Goal: Information Seeking & Learning: Learn about a topic

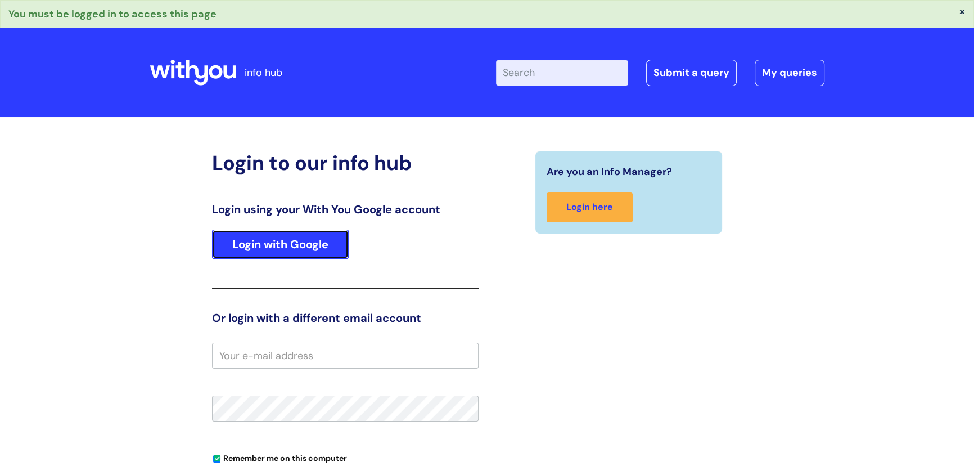
click at [305, 245] on link "Login with Google" at bounding box center [280, 243] width 137 height 29
click at [290, 241] on link "Login with Google" at bounding box center [280, 243] width 137 height 29
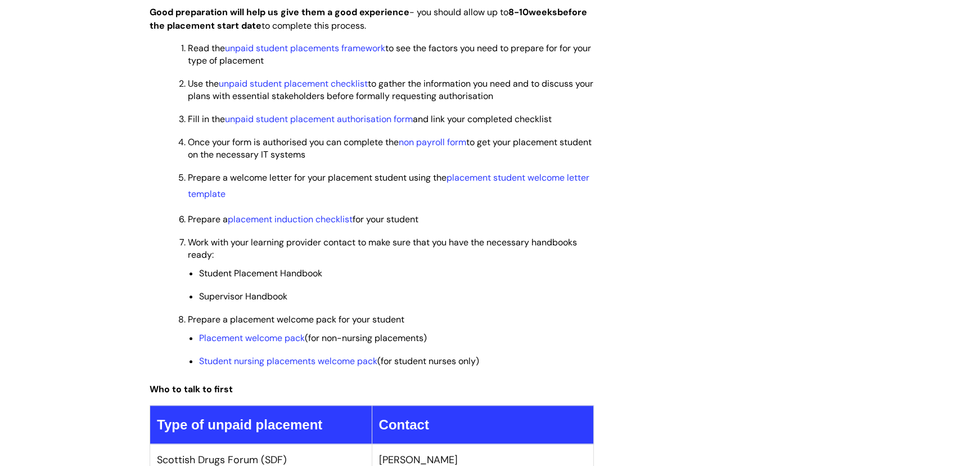
scroll to position [920, 0]
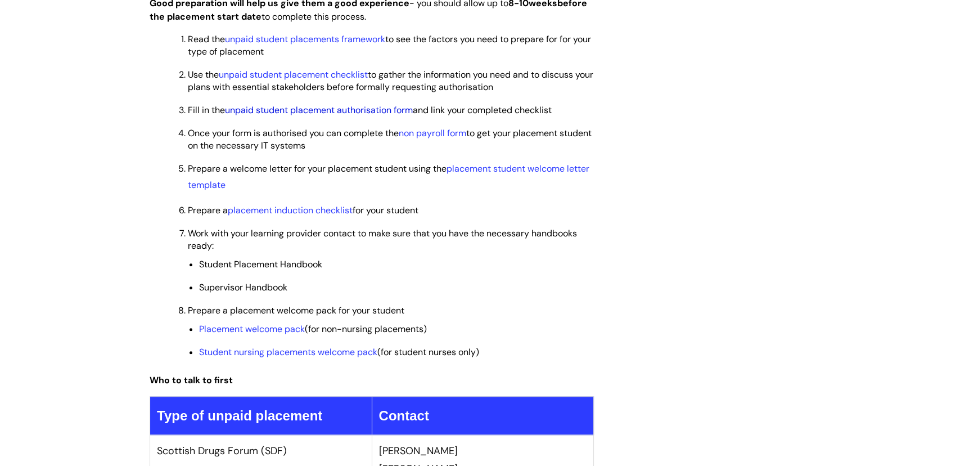
click at [383, 108] on link "unpaid student placement authorisation form" at bounding box center [319, 110] width 188 height 12
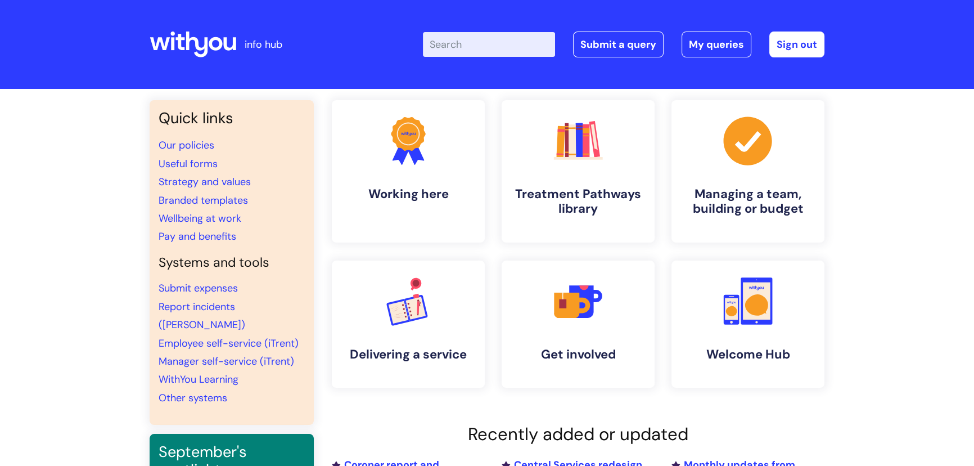
click at [453, 53] on input "Enter your search term here..." at bounding box center [489, 44] width 132 height 25
type input "STUDENT"
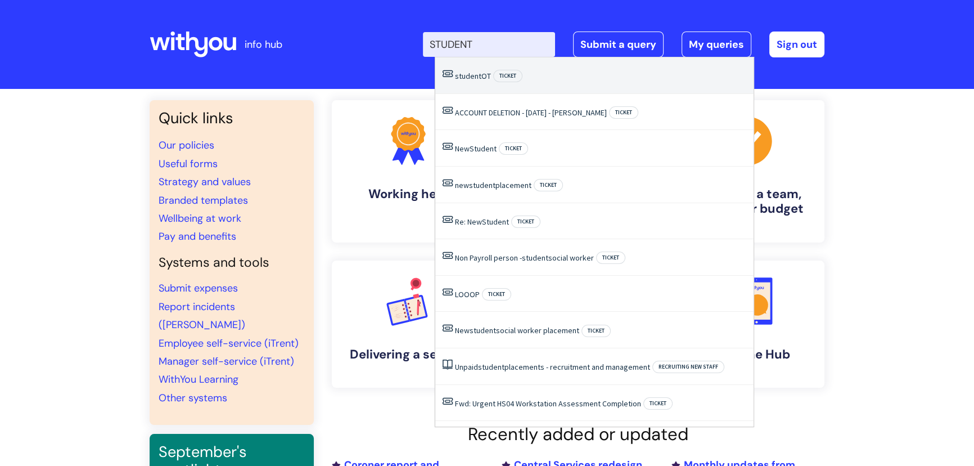
click at [467, 76] on span "student" at bounding box center [468, 76] width 26 height 10
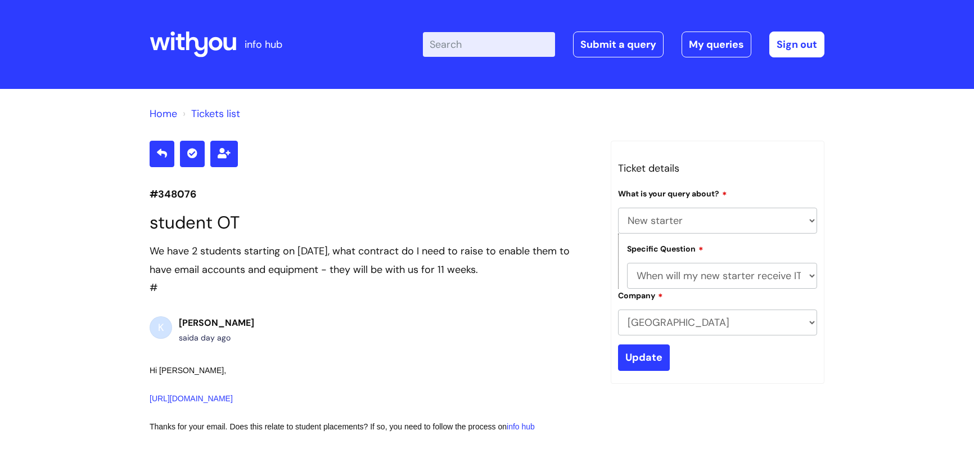
select select "New starter"
select select "When will my new starter receive IT account logins (Linked to IT)"
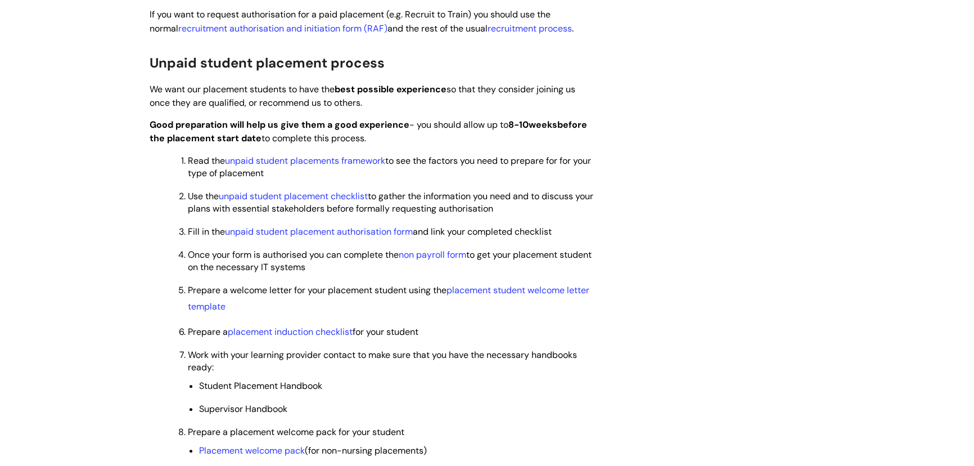
scroll to position [818, 0]
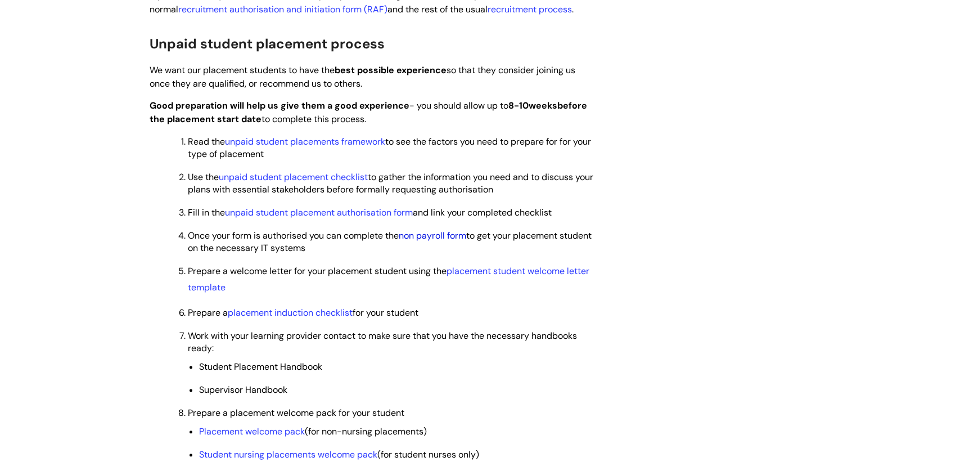
click at [436, 233] on link "non payroll form" at bounding box center [432, 235] width 67 height 12
